Goal: Information Seeking & Learning: Learn about a topic

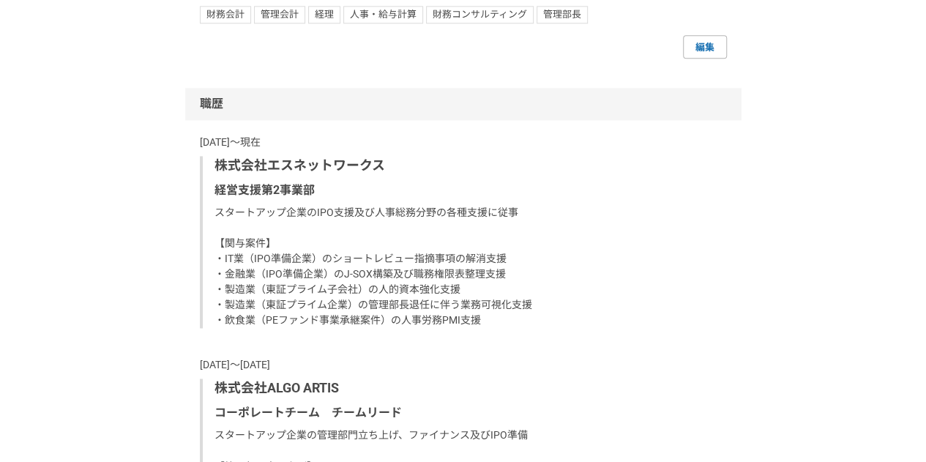
scroll to position [950, 0]
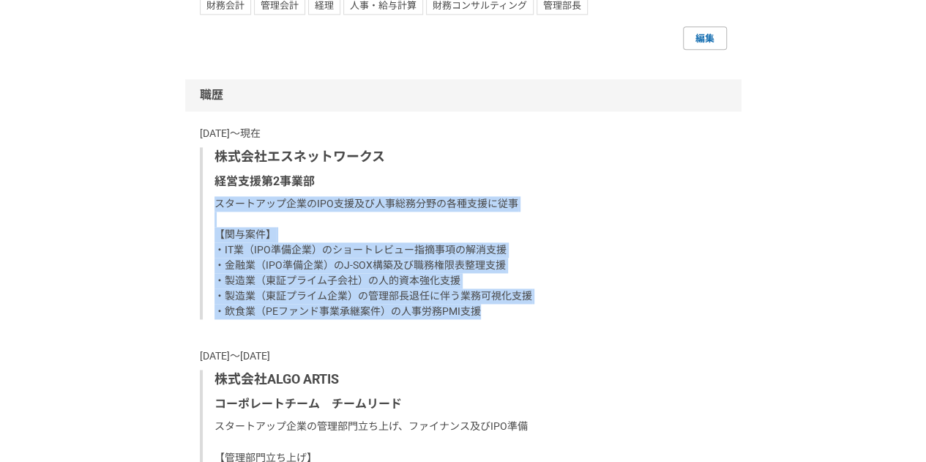
drag, startPoint x: 286, startPoint y: 239, endPoint x: 542, endPoint y: 325, distance: 269.5
click at [542, 319] on p "スタートアップ企業のIPO支援及び人事総務分野の各種支援に従事 【関与案件】 ・IT業（IPO準備企業）のショートレビュー指摘事項の解消支援 ・金融業（IPO…" at bounding box center [464, 257] width 501 height 123
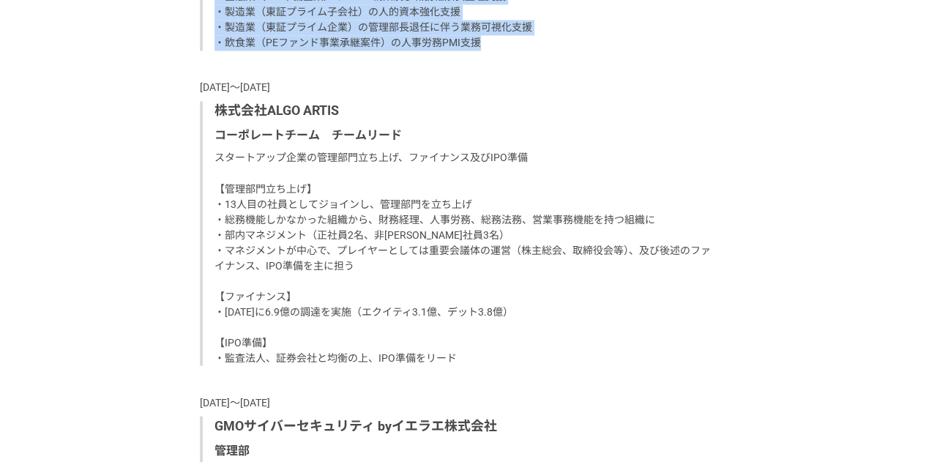
scroll to position [1222, 0]
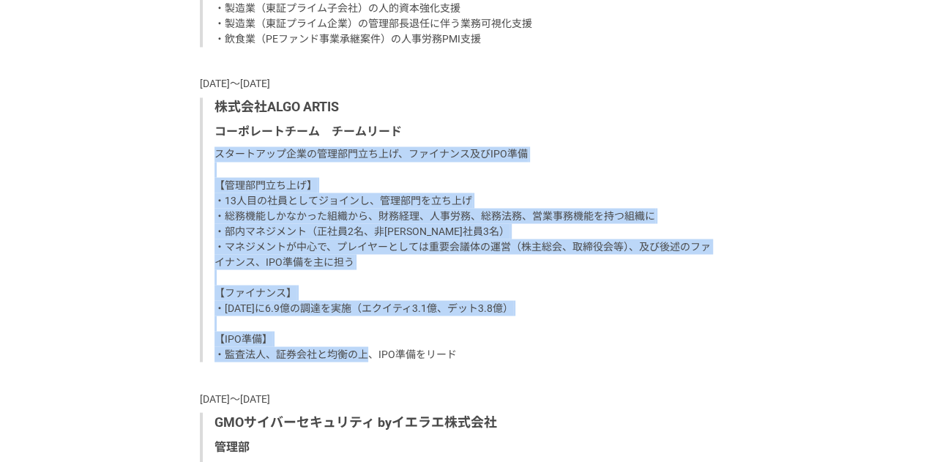
drag, startPoint x: 209, startPoint y: 169, endPoint x: 477, endPoint y: 370, distance: 334.7
click at [477, 362] on div "株式会社ALGO ARTIS コーポレートチーム　チームリード スタートアップ企業の管理部門立ち上げ、ファイナンス及びIPO準備 【管理部門立ち上げ】 ・13…" at bounding box center [463, 229] width 527 height 264
copy p "スタートアップ企業の管理部門立ち上げ、ファイナンス及びIPO準備 【管理部門立ち上げ】 ・13人目の社員としてジョインし、管理部門を立ち上げ ・総務機能しかな…"
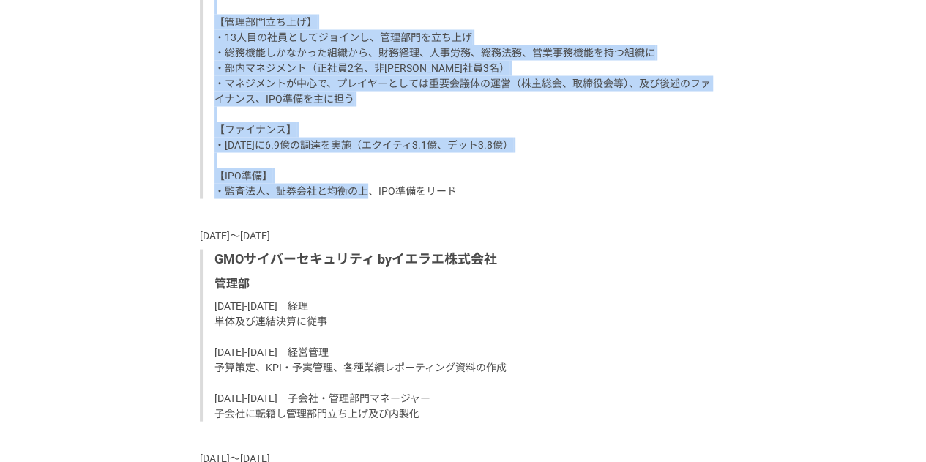
scroll to position [1434, 0]
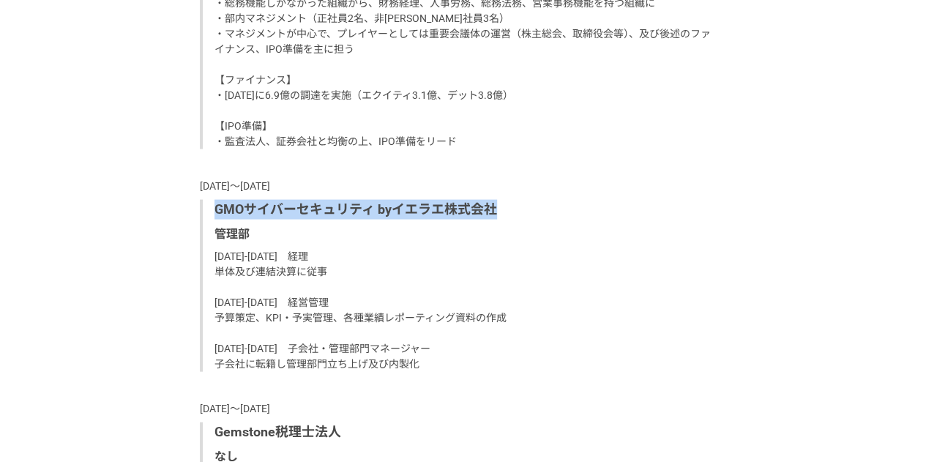
drag, startPoint x: 320, startPoint y: 234, endPoint x: 501, endPoint y: 223, distance: 181.1
click at [501, 223] on div "GMOサイバーセキュリティ byイエラエ株式会社 管理部 [DATE]-[DATE]　経理 単体及び連結決算に従事 [DATE]-[DATE]　経営管理 予算…" at bounding box center [463, 286] width 527 height 172
copy p "GMOサイバーセキュリティ byイエラエ株式会社"
click at [224, 286] on p "[DATE]-[DATE]　経理 単体及び連結決算に従事 [DATE]-[DATE]　経営管理 予算策定、KPI・予実管理、各種業績レポーティング資料の作成 …" at bounding box center [464, 310] width 501 height 123
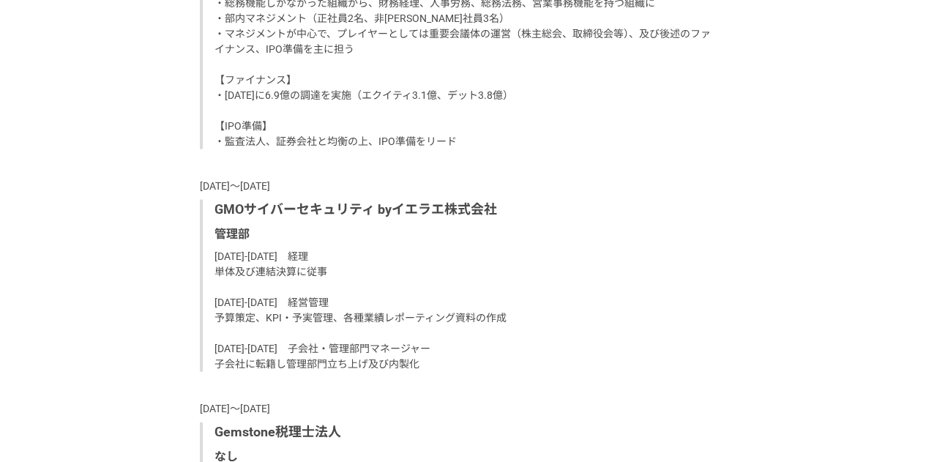
drag, startPoint x: 214, startPoint y: 268, endPoint x: 471, endPoint y: 374, distance: 278.0
click at [471, 372] on p "[DATE]-[DATE]　経理 単体及び連結決算に従事 [DATE]-[DATE]　経営管理 予算策定、KPI・予実管理、各種業績レポーティング資料の作成 …" at bounding box center [464, 310] width 501 height 123
copy p "[DATE]-[DATE]　経理 単体及び連結決算に従事 [DATE]-[DATE]　経営管理 予算策定、KPI・予実管理、各種業績レポーティング資料の作成 …"
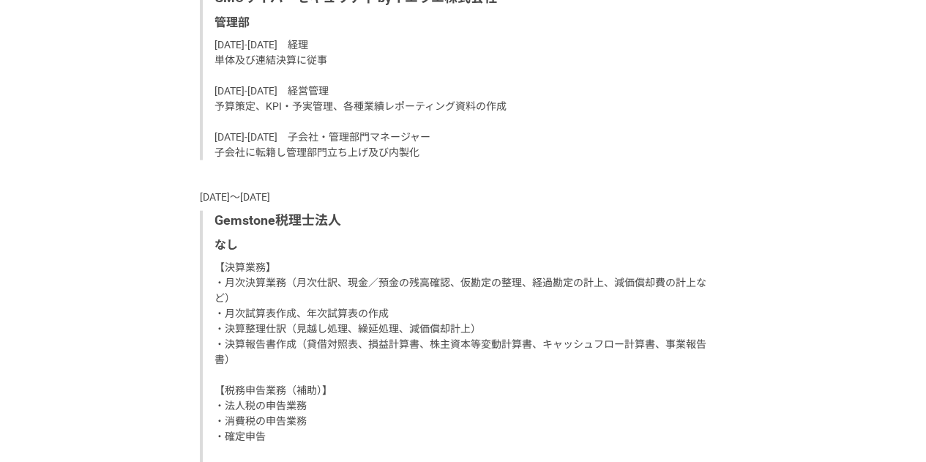
scroll to position [1685, 0]
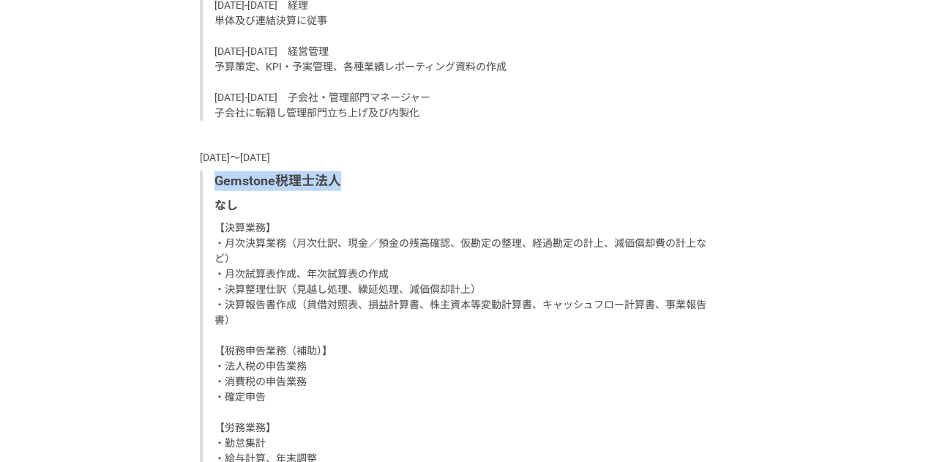
drag, startPoint x: 217, startPoint y: 201, endPoint x: 362, endPoint y: 198, distance: 145.7
click at [362, 191] on p "Gemstone税理士法人" at bounding box center [464, 181] width 501 height 20
copy p "Gemstone税理士法人"
click at [275, 191] on p "Gemstone税理士法人" at bounding box center [464, 181] width 501 height 20
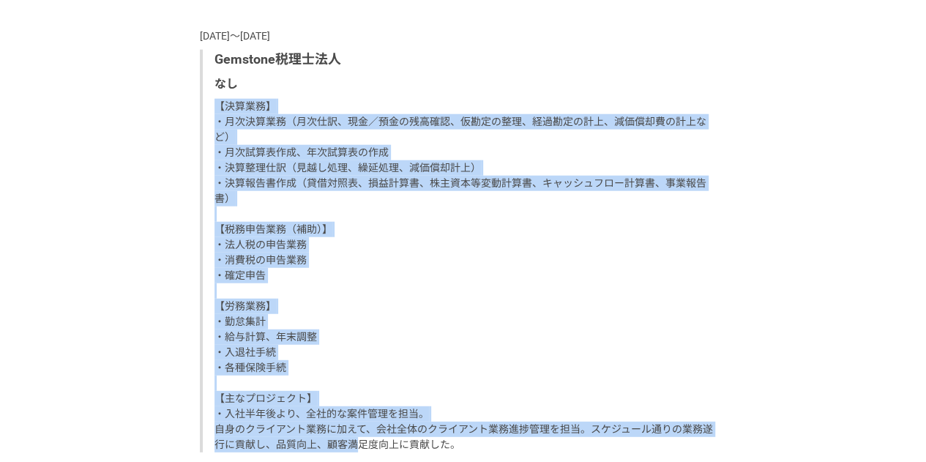
scroll to position [1826, 0]
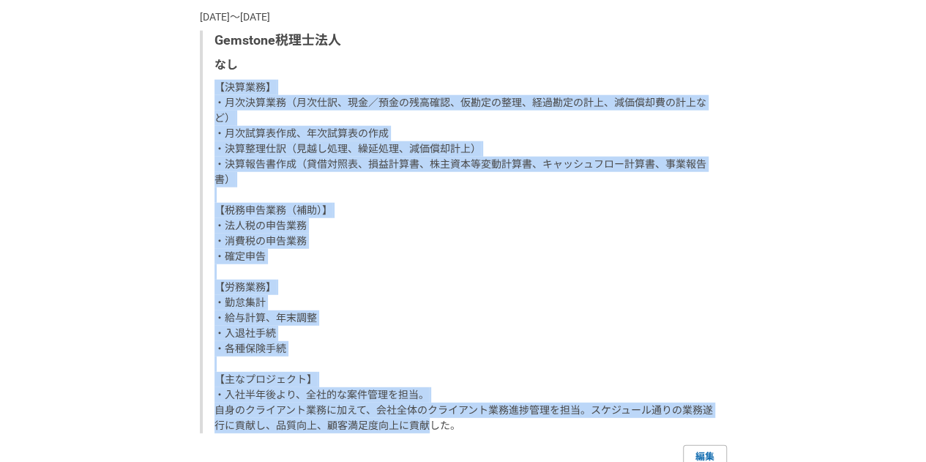
drag, startPoint x: 214, startPoint y: 153, endPoint x: 425, endPoint y: 445, distance: 360.2
click at [425, 433] on p "【決算業務】 ・月次決算業務（月次仕訳、現金／預金の残高確認、仮勘定の整理、経過勘定の計上、減価償却費の計上など） ・月次試算表作成、年次試算表の作成 ・決算…" at bounding box center [464, 257] width 501 height 354
